Goal: Task Accomplishment & Management: Use online tool/utility

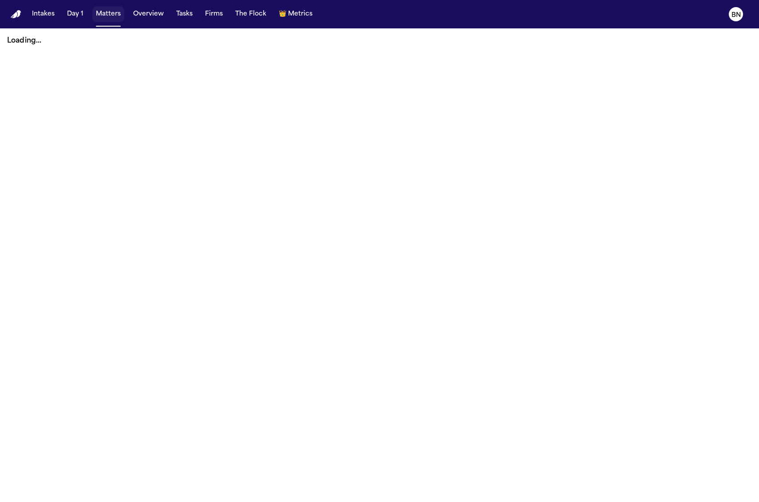
click at [121, 16] on button "Matters" at bounding box center [108, 14] width 32 height 16
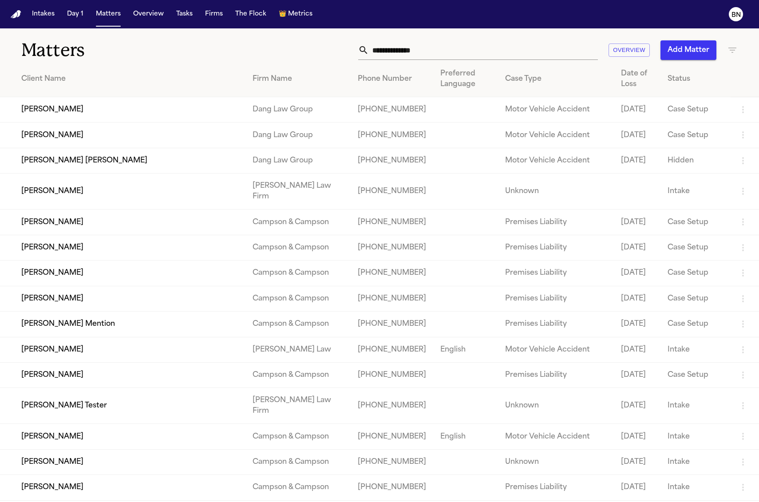
click at [440, 43] on input "text" at bounding box center [483, 50] width 229 height 20
paste input "**********"
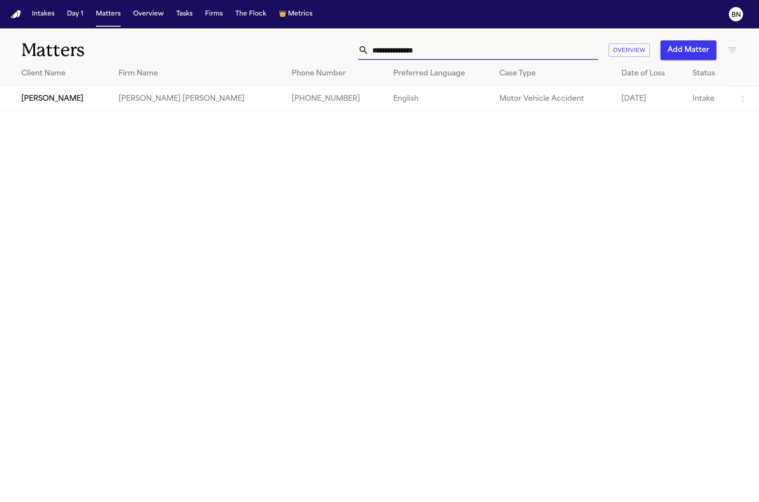
type input "**********"
click at [99, 103] on td "[PERSON_NAME]" at bounding box center [55, 99] width 111 height 25
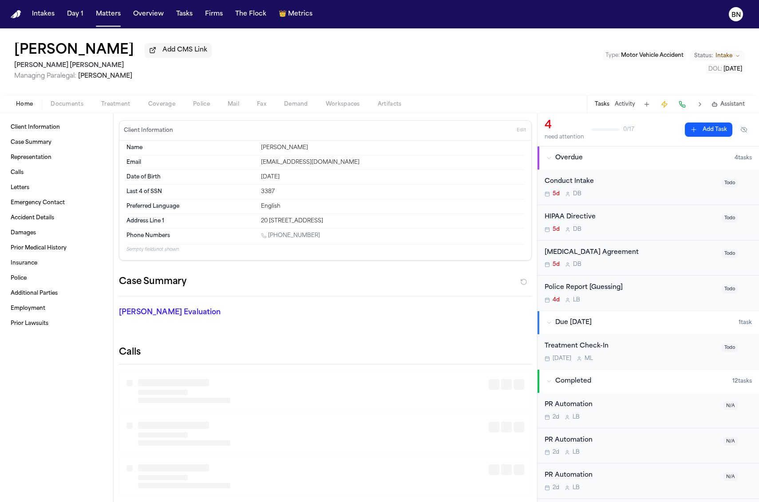
click at [162, 101] on span "Coverage" at bounding box center [161, 104] width 27 height 7
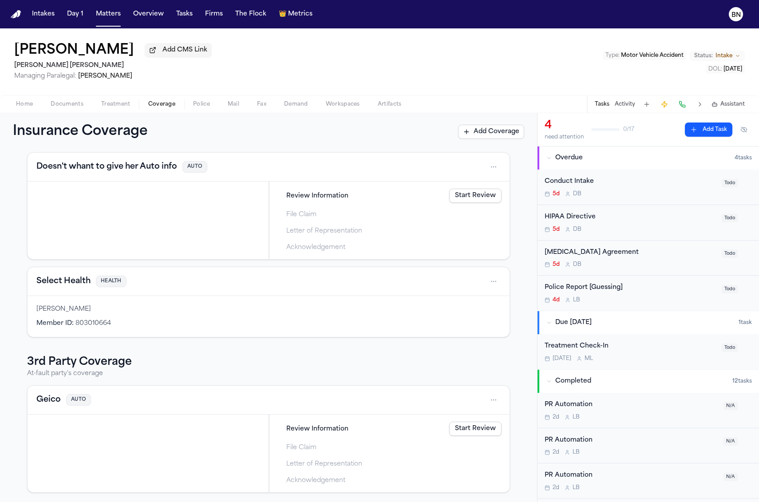
scroll to position [40, 0]
click at [312, 425] on span "Review Information" at bounding box center [317, 427] width 62 height 9
click at [484, 431] on link "Start Review" at bounding box center [475, 428] width 52 height 14
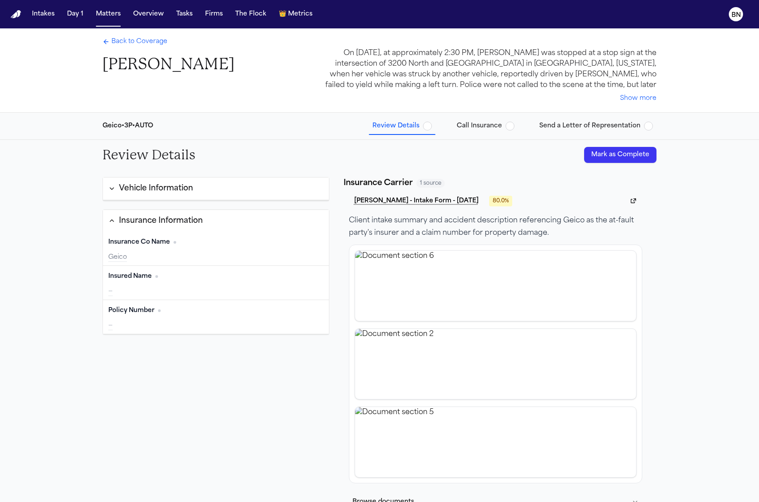
click at [189, 187] on div "Vehicle Information" at bounding box center [156, 189] width 74 height 12
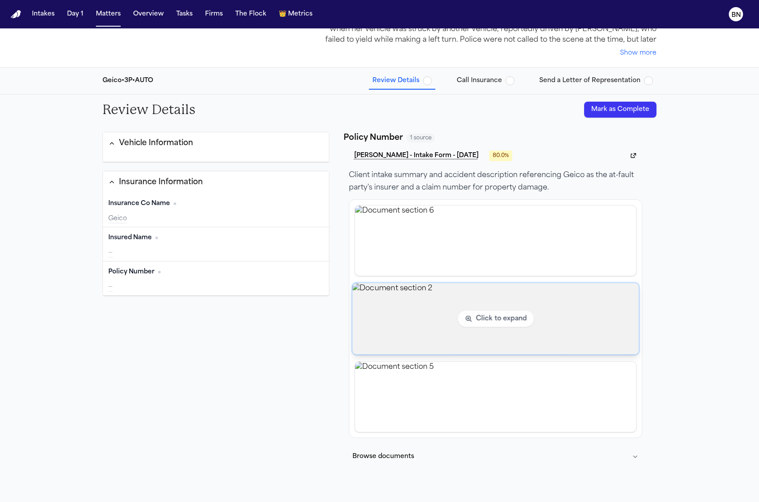
scroll to position [97, 0]
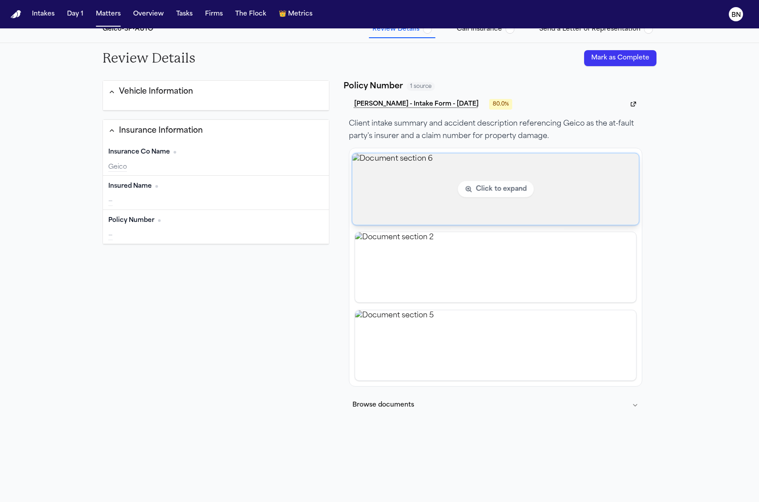
click at [444, 207] on img "View document section 6" at bounding box center [495, 188] width 287 height 71
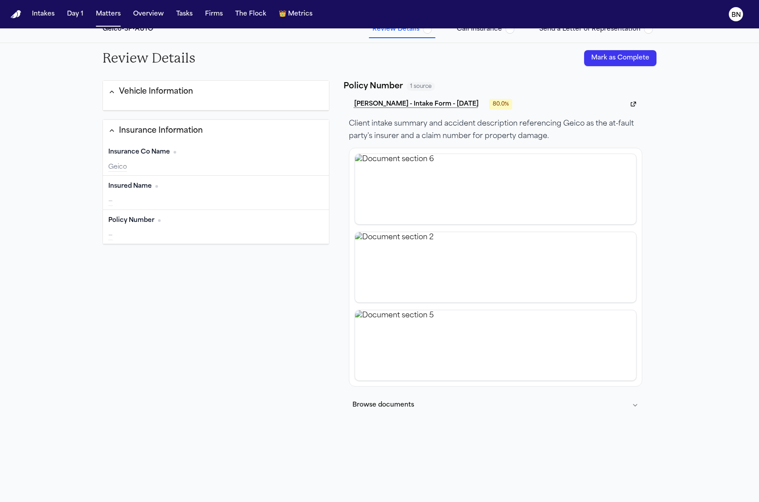
drag, startPoint x: 655, startPoint y: 346, endPoint x: 589, endPoint y: 347, distance: 65.2
click at [180, 229] on div "Policy Number Edit —" at bounding box center [216, 227] width 226 height 34
click at [228, 104] on div at bounding box center [216, 106] width 226 height 7
click at [214, 93] on button "Vehicle Information" at bounding box center [216, 92] width 226 height 22
click at [214, 93] on button "Vehicle Information" at bounding box center [216, 92] width 226 height 23
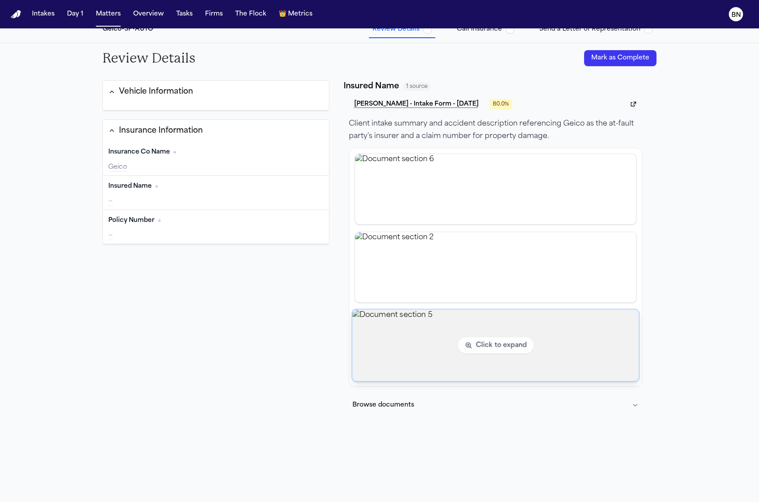
click at [437, 365] on img "View document section 5" at bounding box center [495, 344] width 287 height 71
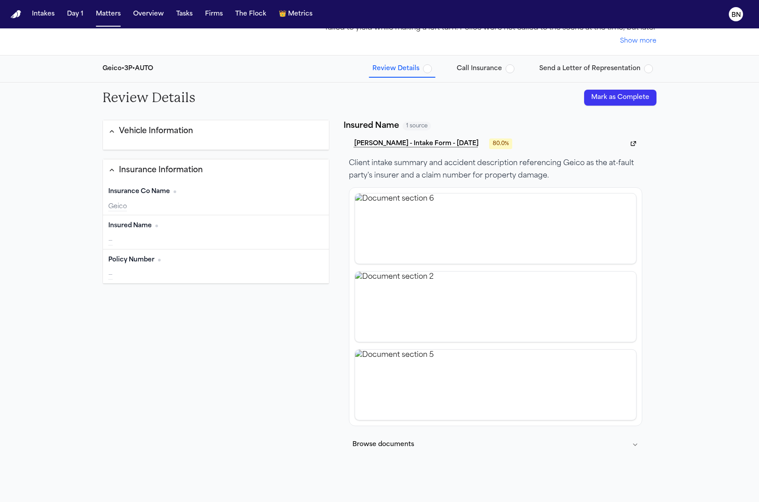
scroll to position [0, 0]
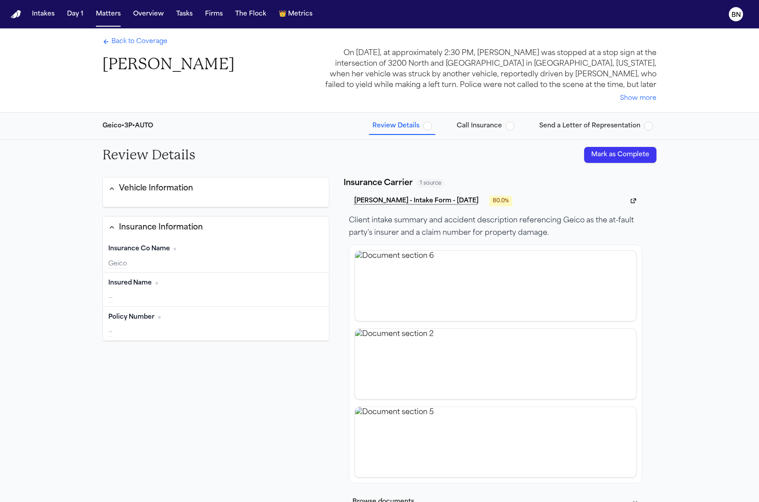
click at [458, 132] on button "Call Insurance" at bounding box center [485, 126] width 65 height 16
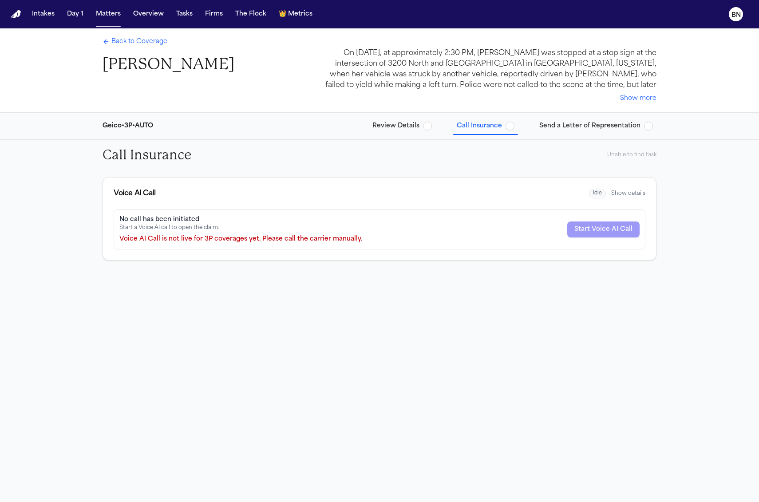
click at [575, 130] on span "Send a Letter of Representation" at bounding box center [589, 126] width 101 height 9
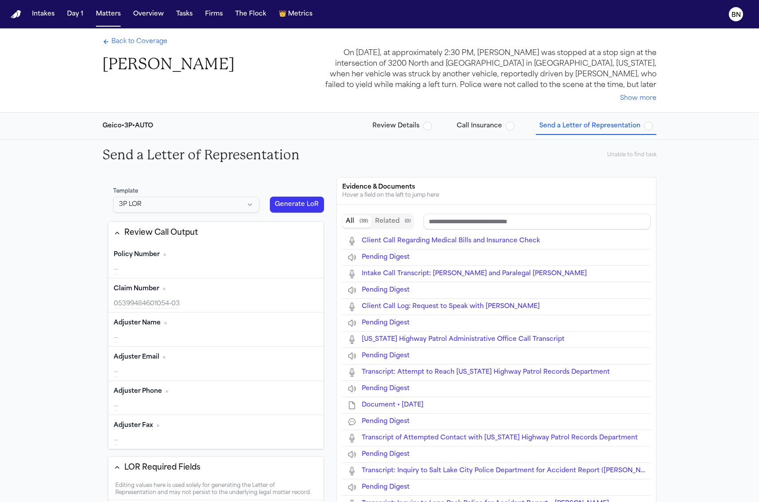
scroll to position [20, 0]
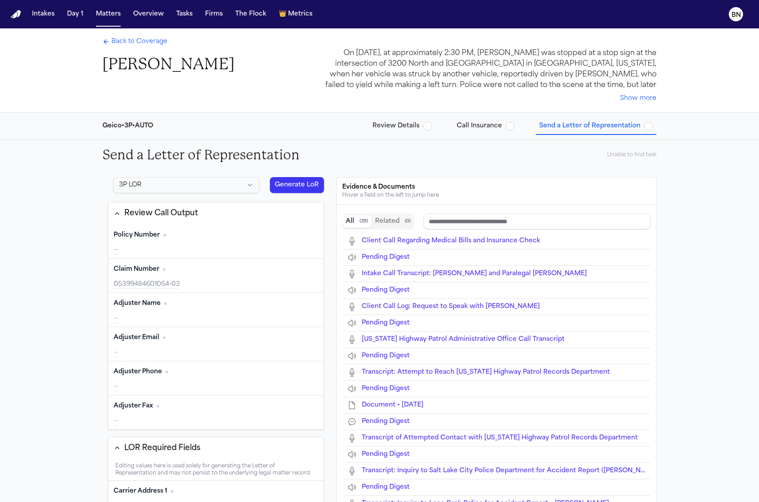
type input "**********"
click at [197, 247] on div "—" at bounding box center [216, 250] width 205 height 9
click at [133, 43] on span "Back to Coverage" at bounding box center [139, 41] width 56 height 9
